Goal: Transaction & Acquisition: Download file/media

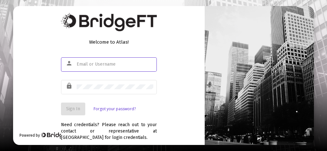
click at [78, 64] on input "text" at bounding box center [115, 64] width 77 height 5
click at [83, 63] on input "[PERSON_NAME]" at bounding box center [115, 64] width 77 height 5
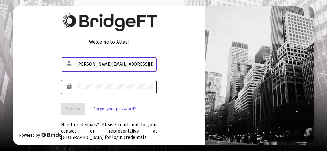
type input "[PERSON_NAME][EMAIL_ADDRESS][DOMAIN_NAME]"
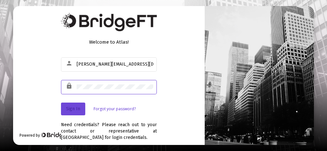
click at [73, 106] on button "Sign In" at bounding box center [73, 109] width 24 height 13
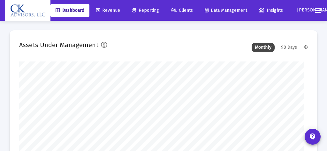
type input "[DATE]"
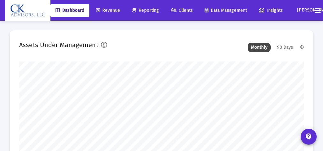
scroll to position [128, 128]
click at [150, 11] on span "Reporting" at bounding box center [145, 10] width 27 height 5
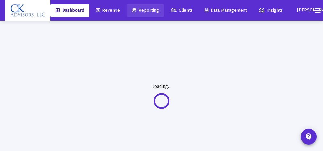
scroll to position [0, 0]
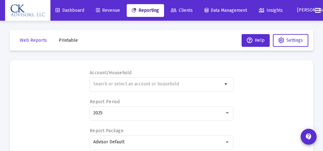
click at [73, 41] on span "Printable" at bounding box center [68, 40] width 19 height 5
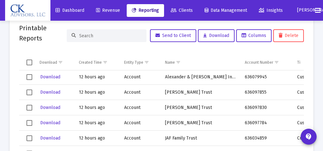
scroll to position [162, 0]
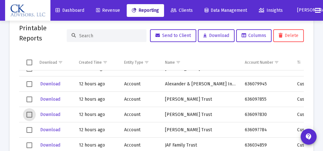
click at [29, 114] on span "Select row" at bounding box center [29, 115] width 6 height 6
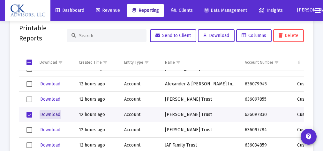
click at [55, 114] on span "Download" at bounding box center [50, 114] width 20 height 5
